Goal: Find specific page/section: Find specific page/section

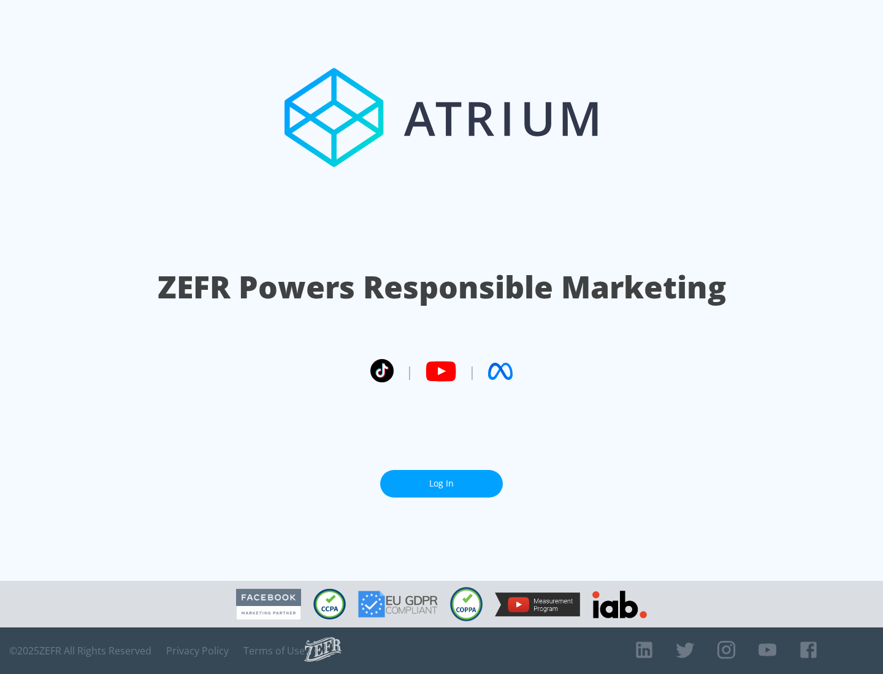
click at [441, 479] on link "Log In" at bounding box center [441, 484] width 123 height 28
